Goal: Task Accomplishment & Management: Manage account settings

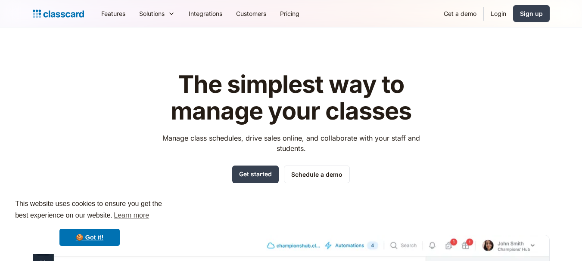
drag, startPoint x: 587, startPoint y: 15, endPoint x: 567, endPoint y: 12, distance: 19.5
click at [581, 12] on html "This website uses cookies to ensure you get the best experience on our website.…" at bounding box center [291, 130] width 582 height 261
click at [497, 17] on link "Login" at bounding box center [498, 13] width 29 height 19
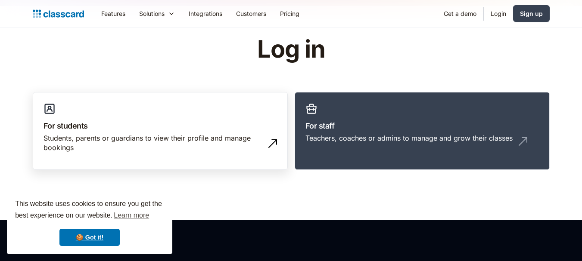
scroll to position [43, 0]
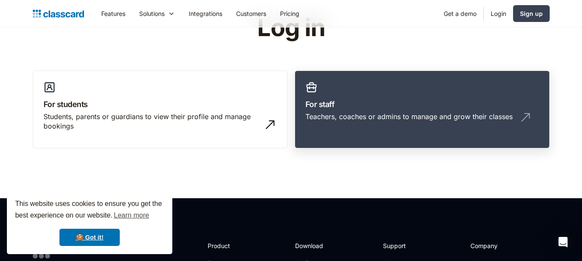
click at [384, 96] on link "For staff Teachers, coaches or admins to manage and grow their classes" at bounding box center [422, 110] width 255 height 78
